Goal: Learn about a topic: Learn about a topic

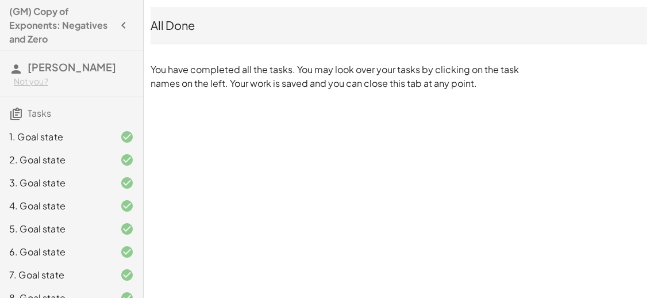
click at [79, 133] on div "1. Goal state" at bounding box center [55, 137] width 93 height 14
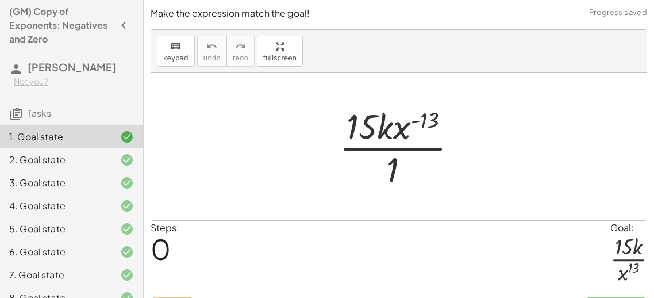
click at [88, 145] on div "1. Goal state" at bounding box center [71, 136] width 143 height 23
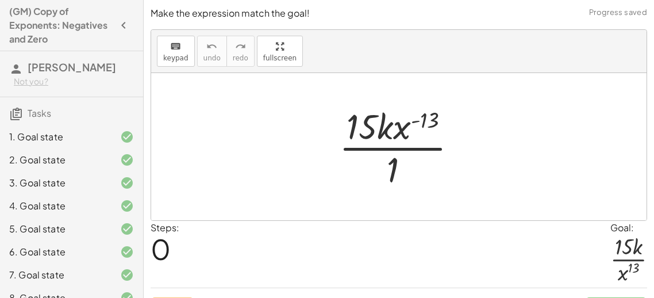
click at [89, 162] on div "2. Goal state" at bounding box center [55, 160] width 93 height 14
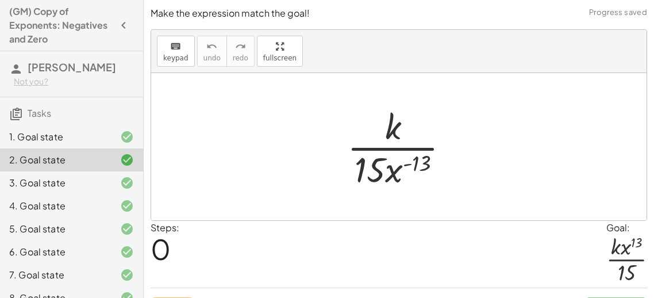
click at [97, 217] on div "3. Goal state" at bounding box center [71, 228] width 143 height 23
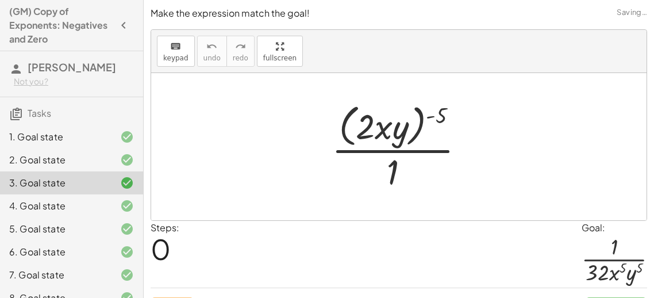
click at [105, 228] on div at bounding box center [118, 229] width 32 height 14
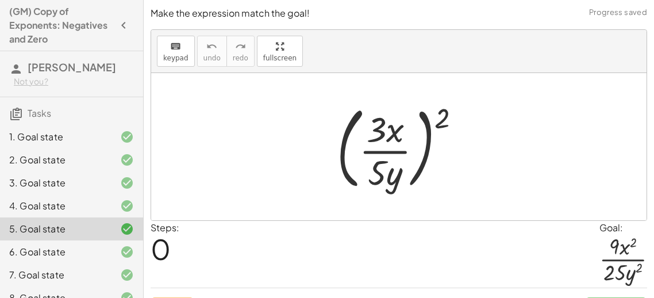
click at [110, 255] on div at bounding box center [118, 252] width 32 height 14
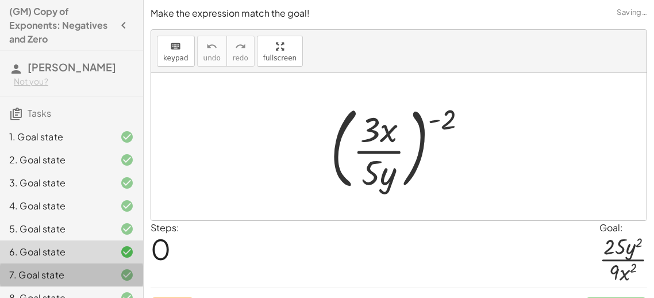
click at [115, 276] on div at bounding box center [118, 275] width 32 height 14
